Goal: Task Accomplishment & Management: Use online tool/utility

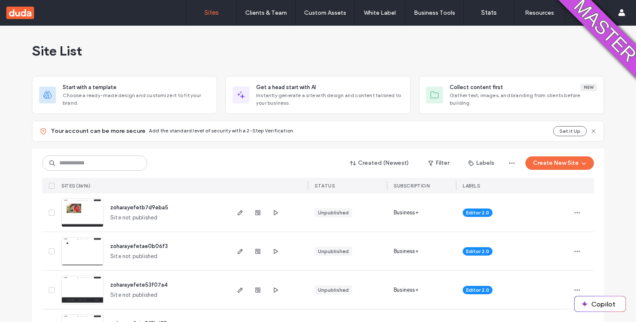
click at [531, 170] on div "Created (Newest) Filter Labels Create New Site" at bounding box center [318, 163] width 552 height 16
click at [538, 160] on button "Create New Site" at bounding box center [559, 162] width 69 height 13
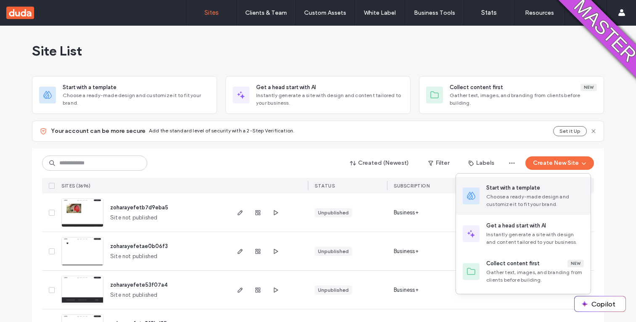
click at [492, 206] on div "Choose a ready-made design and customize it to fit your brand." at bounding box center [535, 200] width 98 height 15
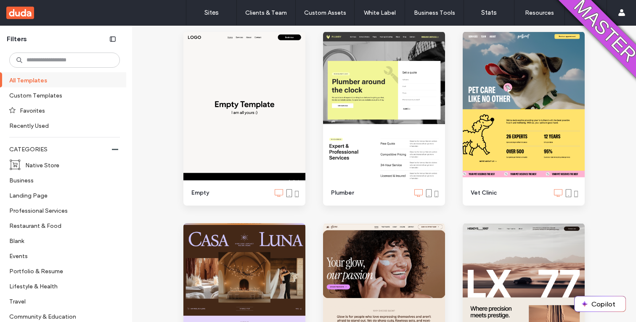
scroll to position [907, 0]
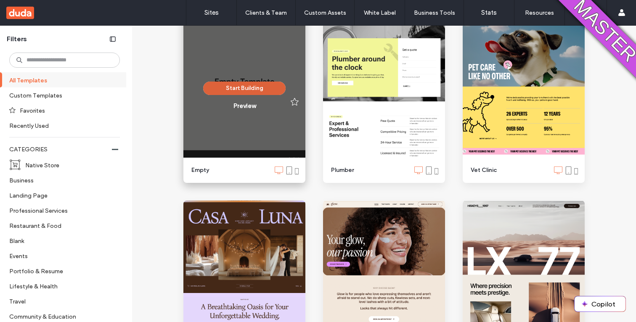
click at [262, 85] on button "Start Building" at bounding box center [244, 88] width 82 height 13
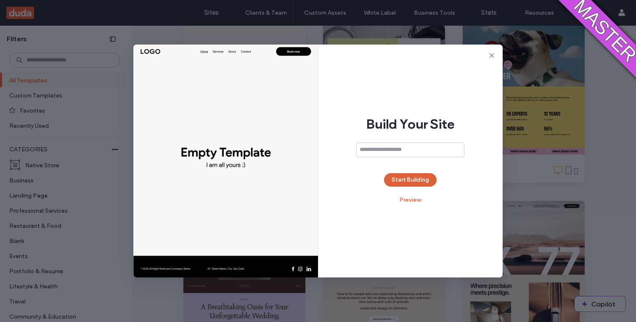
click at [408, 184] on button "Start Building" at bounding box center [410, 179] width 53 height 13
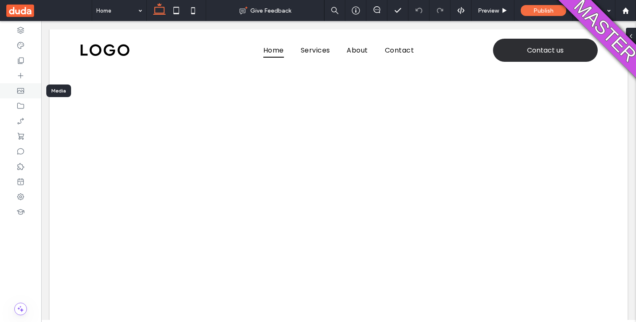
click at [16, 91] on icon at bounding box center [20, 91] width 8 height 8
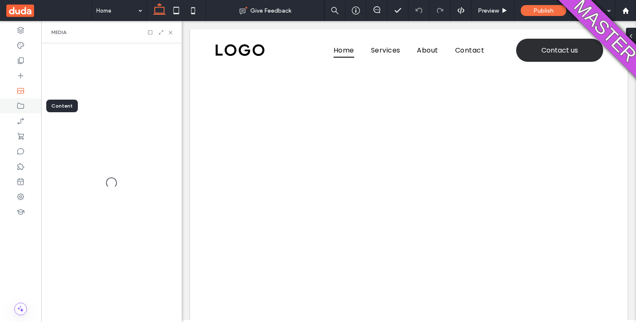
click at [24, 107] on icon at bounding box center [20, 106] width 8 height 8
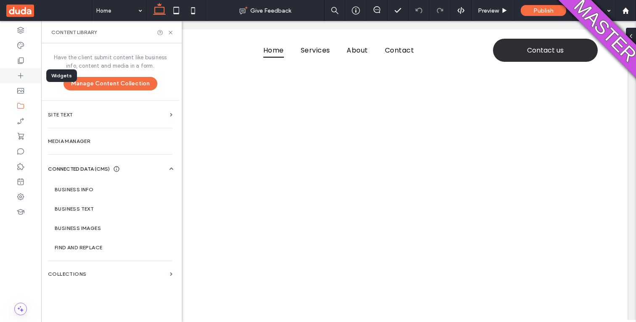
click at [27, 75] on div at bounding box center [20, 75] width 41 height 15
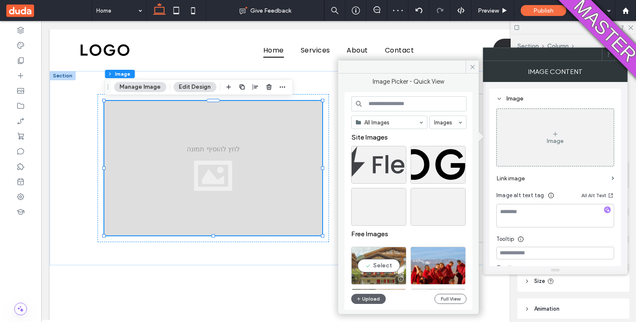
click at [384, 261] on div "Select" at bounding box center [378, 266] width 55 height 38
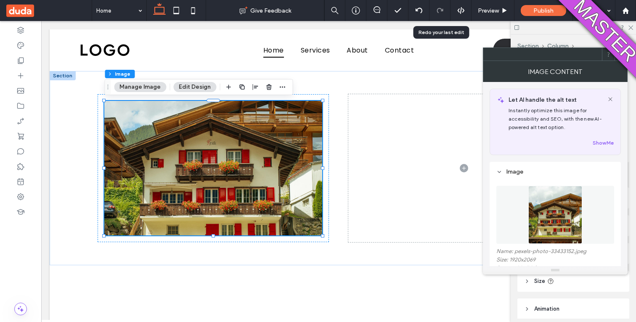
click at [618, 55] on icon at bounding box center [621, 54] width 6 height 6
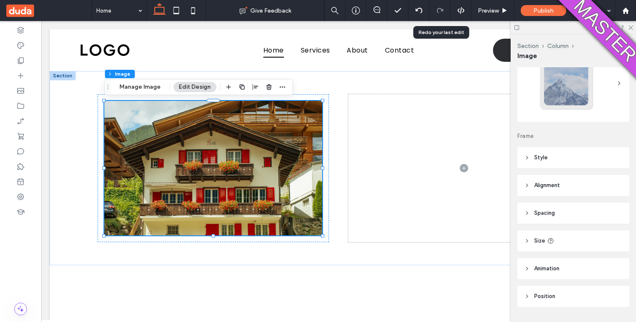
scroll to position [45, 0]
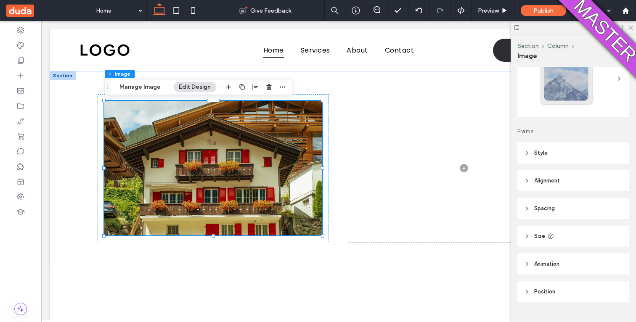
click at [539, 298] on header "Position" at bounding box center [573, 291] width 112 height 21
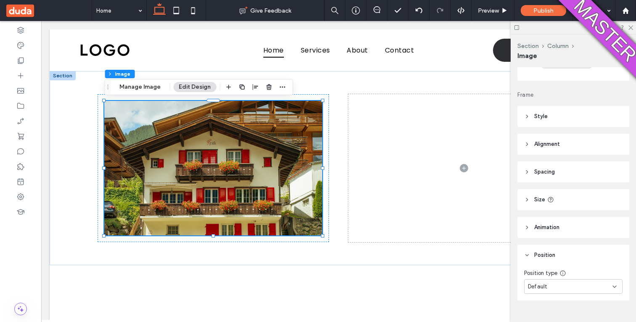
scroll to position [97, 0]
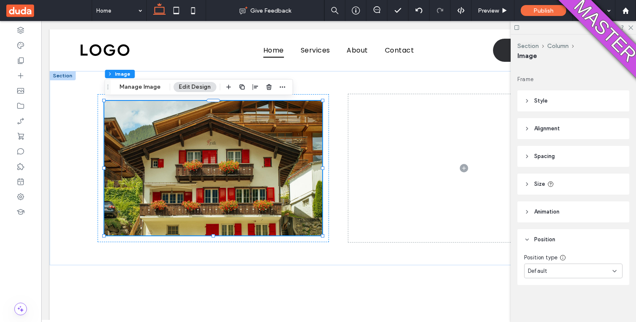
click at [534, 272] on span "Default" at bounding box center [537, 271] width 19 height 8
click at [575, 195] on div "Fixed" at bounding box center [573, 197] width 98 height 15
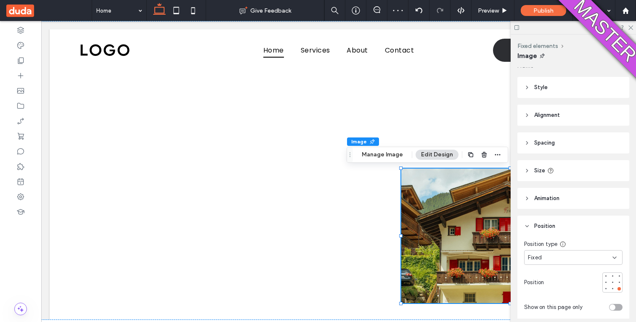
scroll to position [111, 0]
click at [536, 259] on span "Fixed" at bounding box center [535, 257] width 14 height 8
click at [544, 168] on span "Default" at bounding box center [537, 168] width 19 height 8
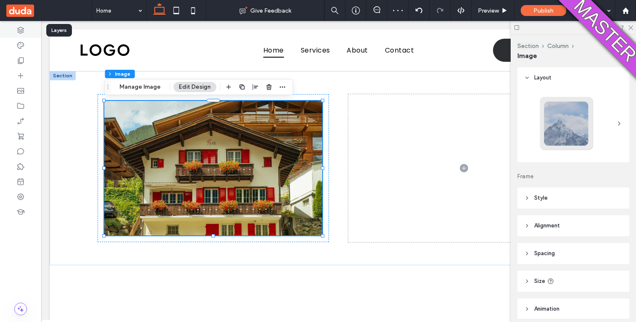
click at [23, 32] on icon at bounding box center [20, 30] width 8 height 8
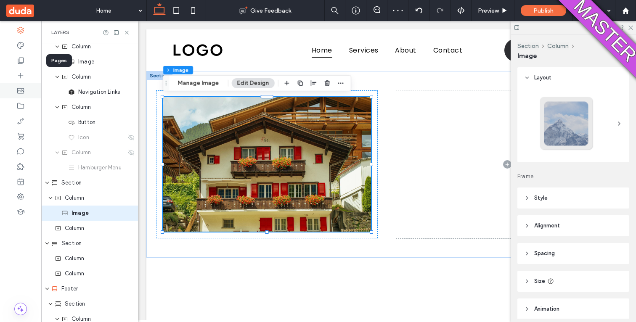
scroll to position [65, 0]
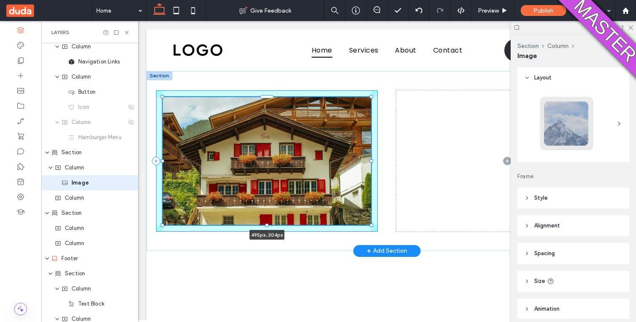
drag, startPoint x: 266, startPoint y: 230, endPoint x: 266, endPoint y: 224, distance: 5.9
click at [266, 225] on div "495px , 304px" at bounding box center [386, 161] width 481 height 180
type input "***"
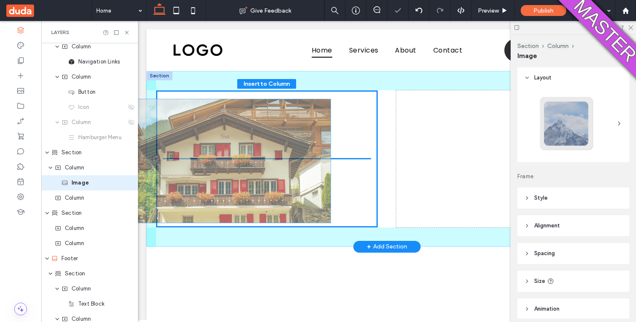
drag, startPoint x: 312, startPoint y: 175, endPoint x: 270, endPoint y: 175, distance: 41.6
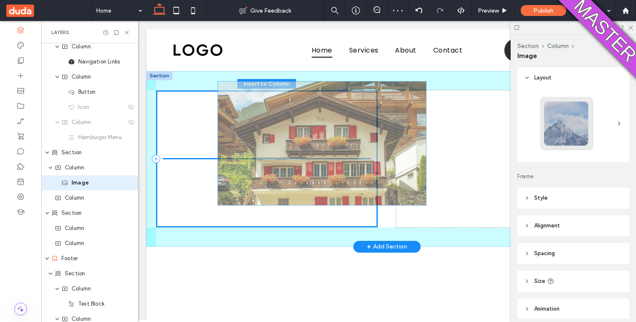
drag, startPoint x: 302, startPoint y: 187, endPoint x: 314, endPoint y: 169, distance: 21.2
